Goal: Book appointment/travel/reservation

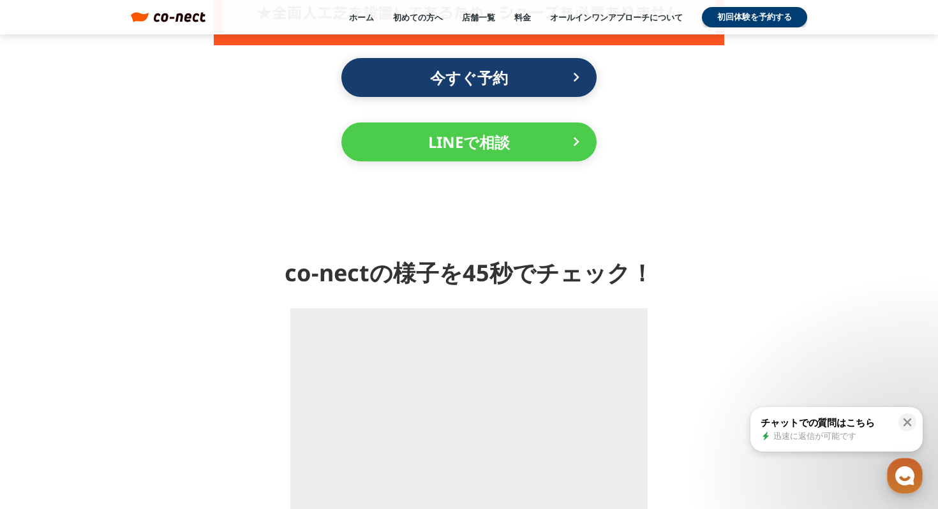
scroll to position [1359, 0]
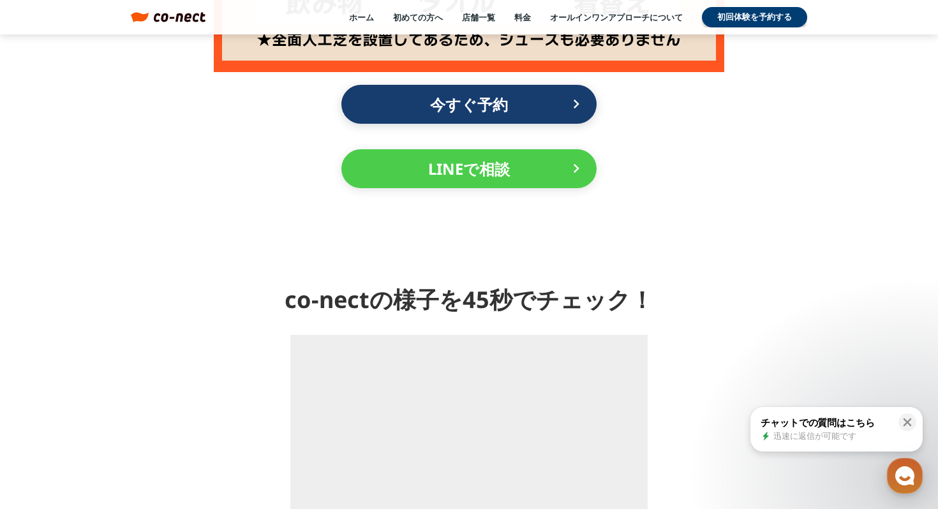
click at [484, 115] on p "今すぐ予約" at bounding box center [469, 105] width 204 height 28
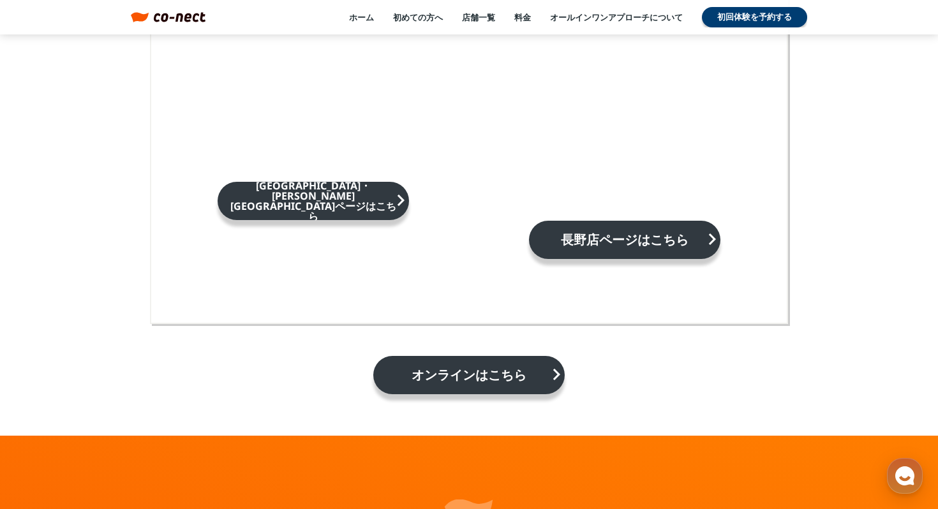
scroll to position [1957, 0]
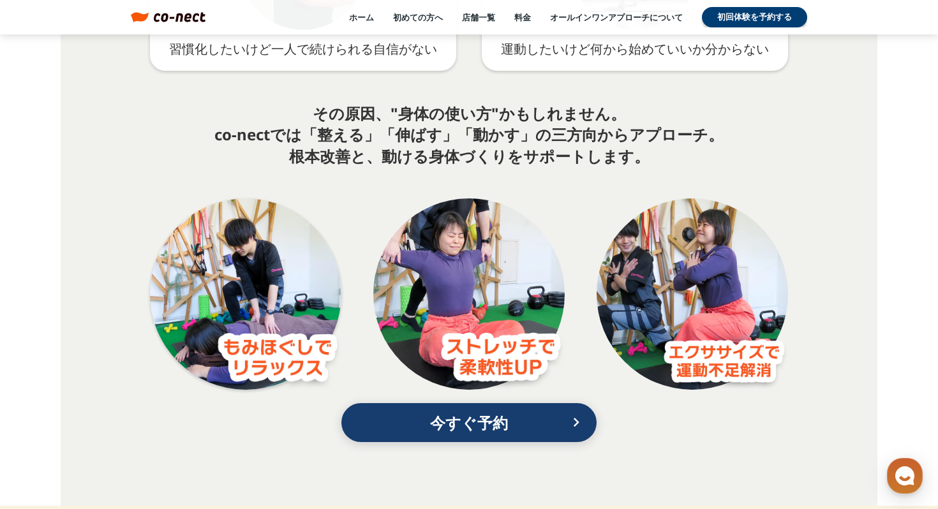
scroll to position [2506, 0]
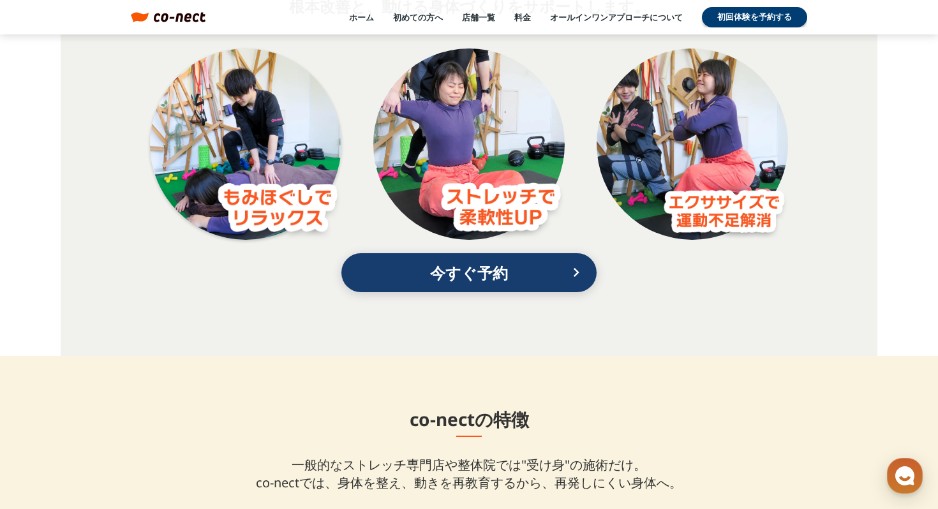
drag, startPoint x: 436, startPoint y: 144, endPoint x: 437, endPoint y: 179, distance: 34.5
click at [437, 179] on div at bounding box center [468, 144] width 191 height 191
click at [516, 15] on link "料金" at bounding box center [522, 16] width 17 height 11
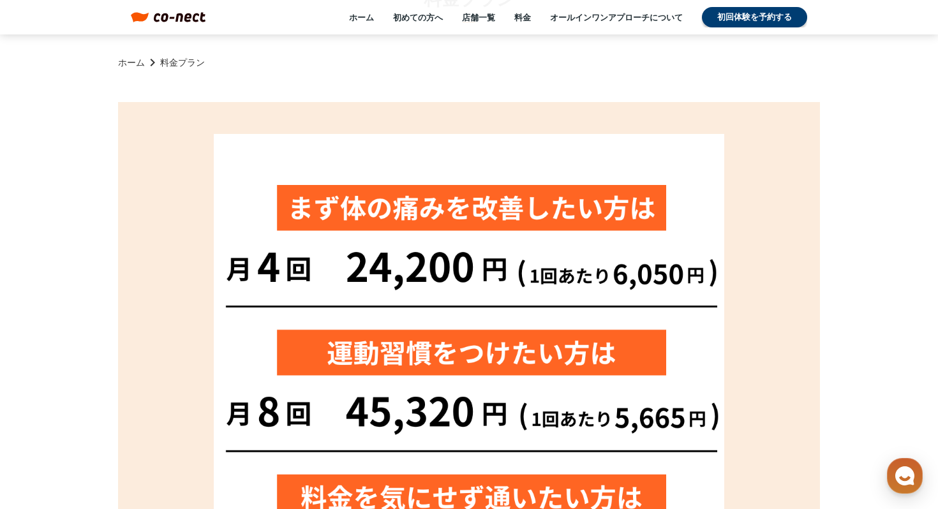
scroll to position [118, 0]
